Goal: Task Accomplishment & Management: Manage account settings

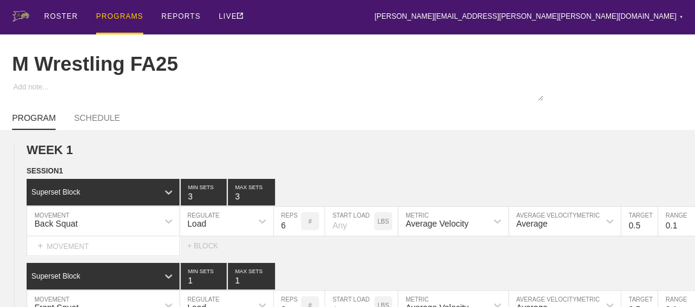
click at [112, 15] on div "PROGRAMS" at bounding box center [119, 17] width 47 height 34
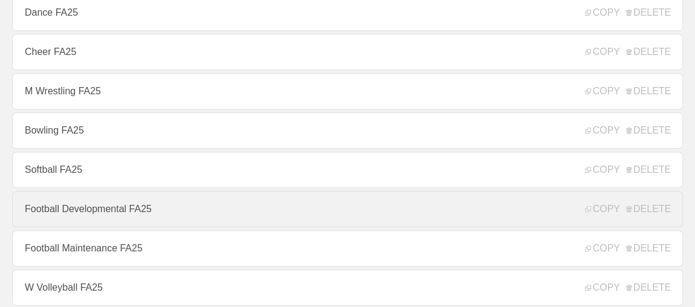
scroll to position [440, 0]
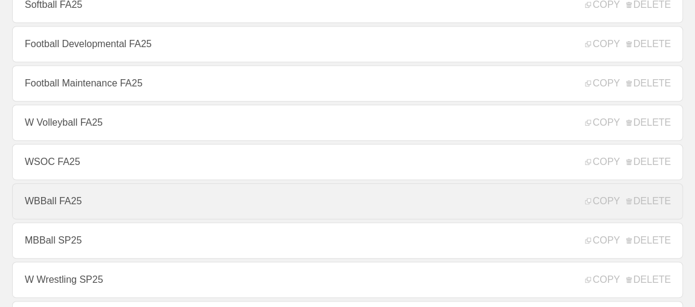
click at [50, 207] on link "WBBall FA25" at bounding box center [347, 201] width 671 height 36
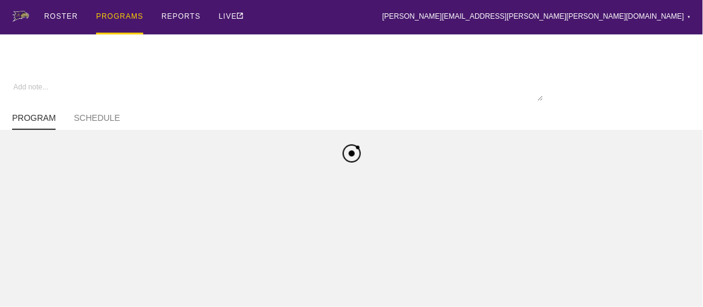
type textarea "x"
type input "WBBall FA25"
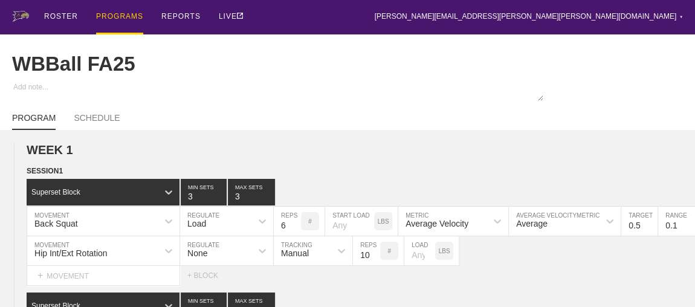
click at [118, 15] on div "PROGRAMS" at bounding box center [119, 17] width 47 height 34
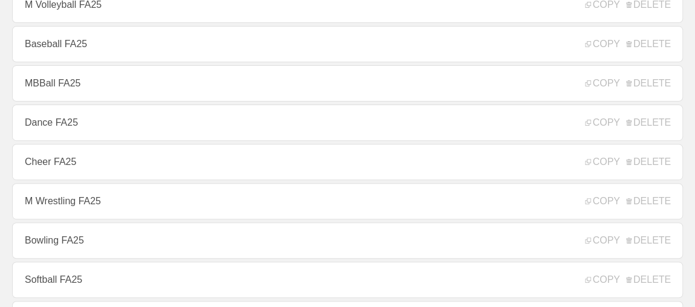
scroll to position [220, 0]
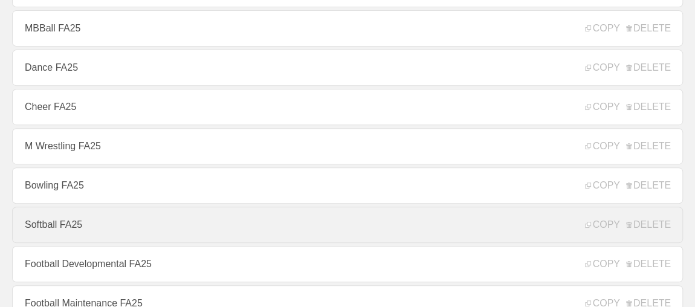
click at [80, 241] on link "Softball FA25" at bounding box center [347, 225] width 671 height 36
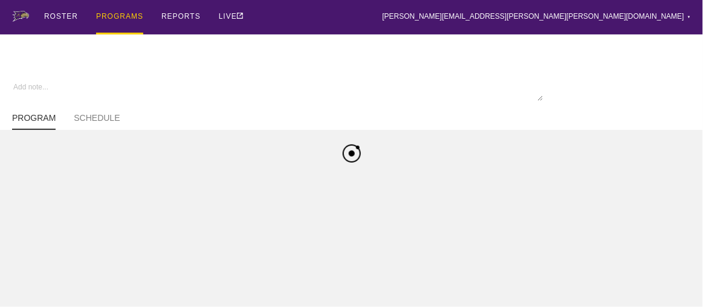
type textarea "x"
type input "Softball FA25"
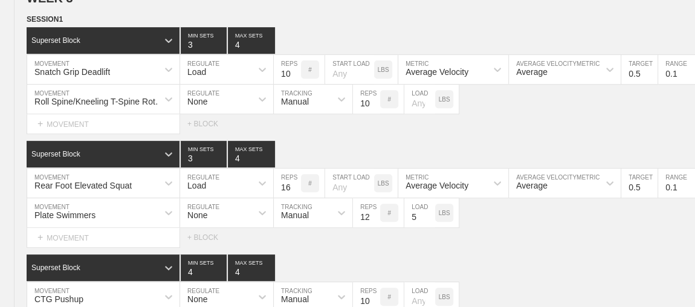
scroll to position [2802, 0]
